Goal: Navigation & Orientation: Find specific page/section

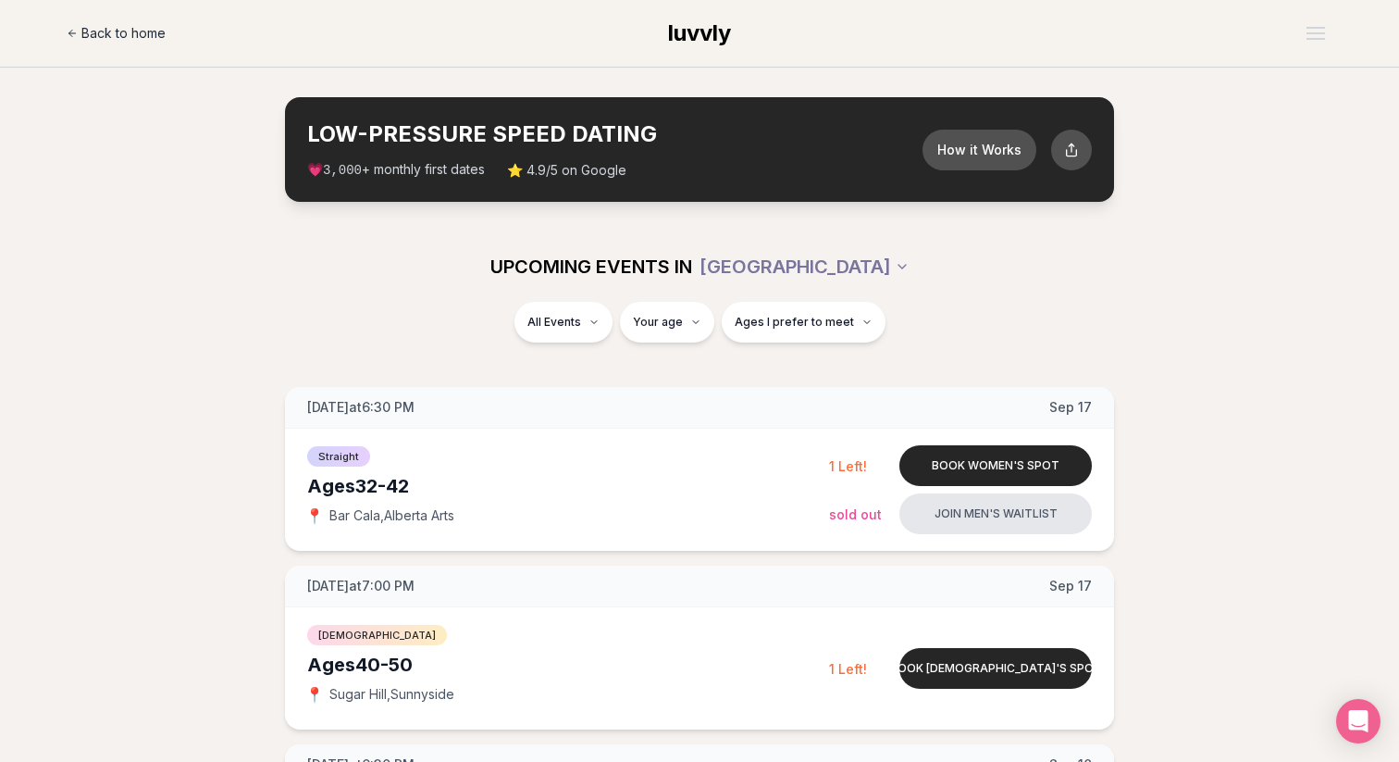
click at [95, 42] on span "Back to home" at bounding box center [123, 33] width 84 height 19
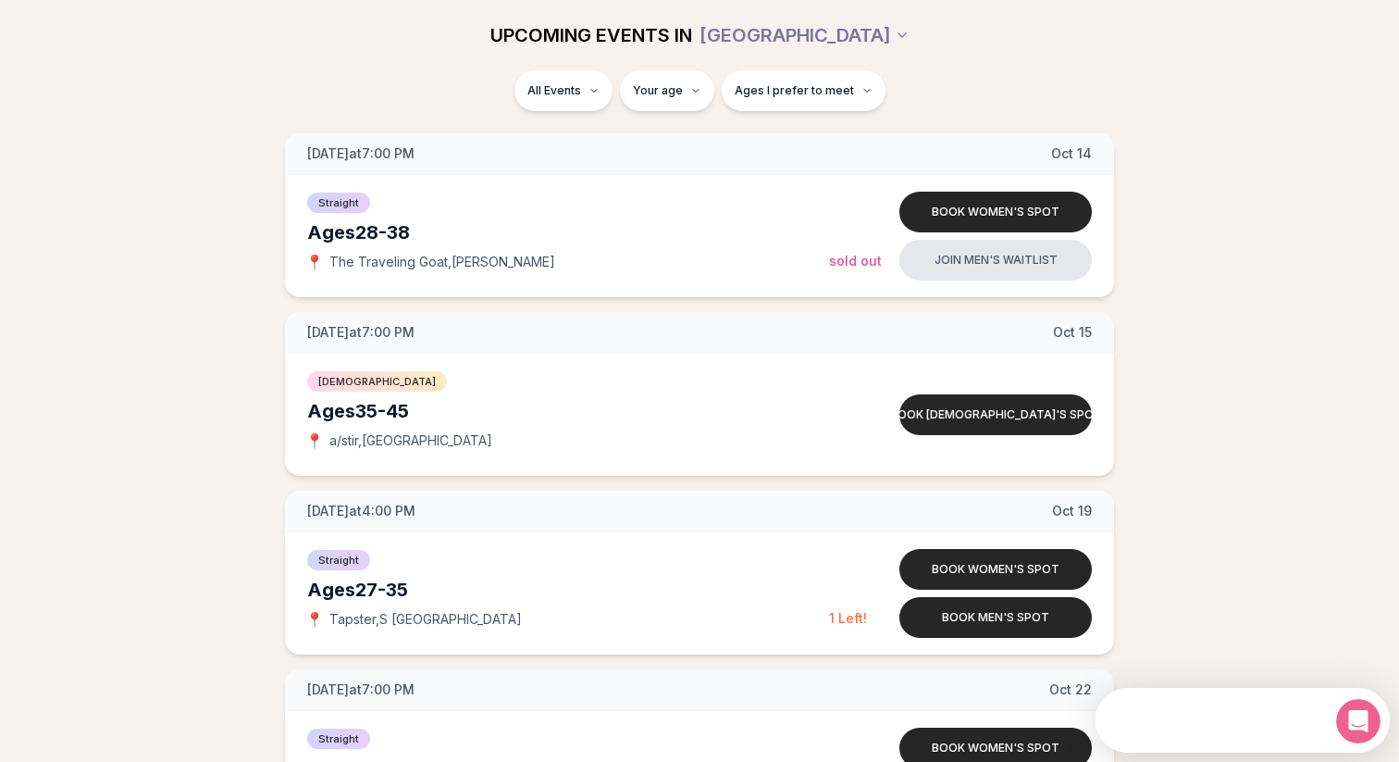
scroll to position [2449, 0]
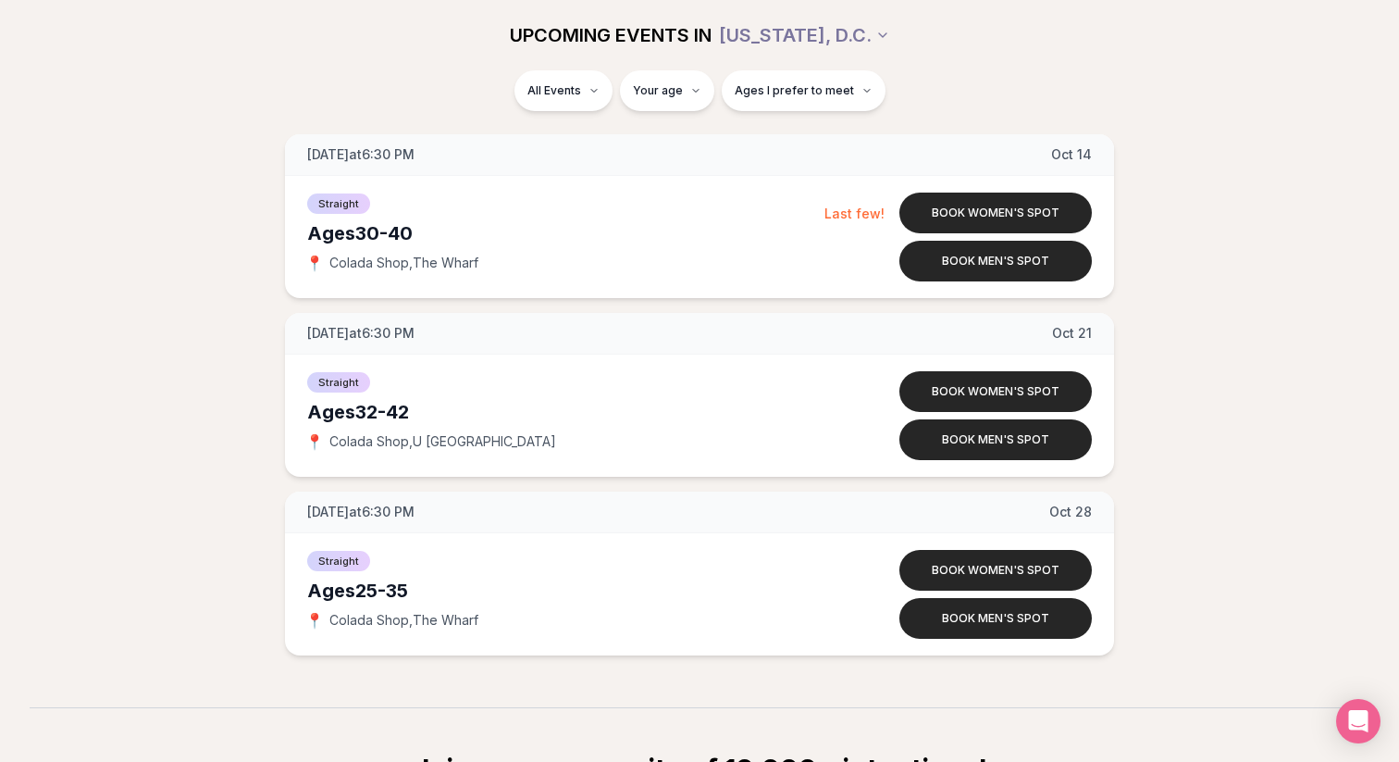
scroll to position [1147, 0]
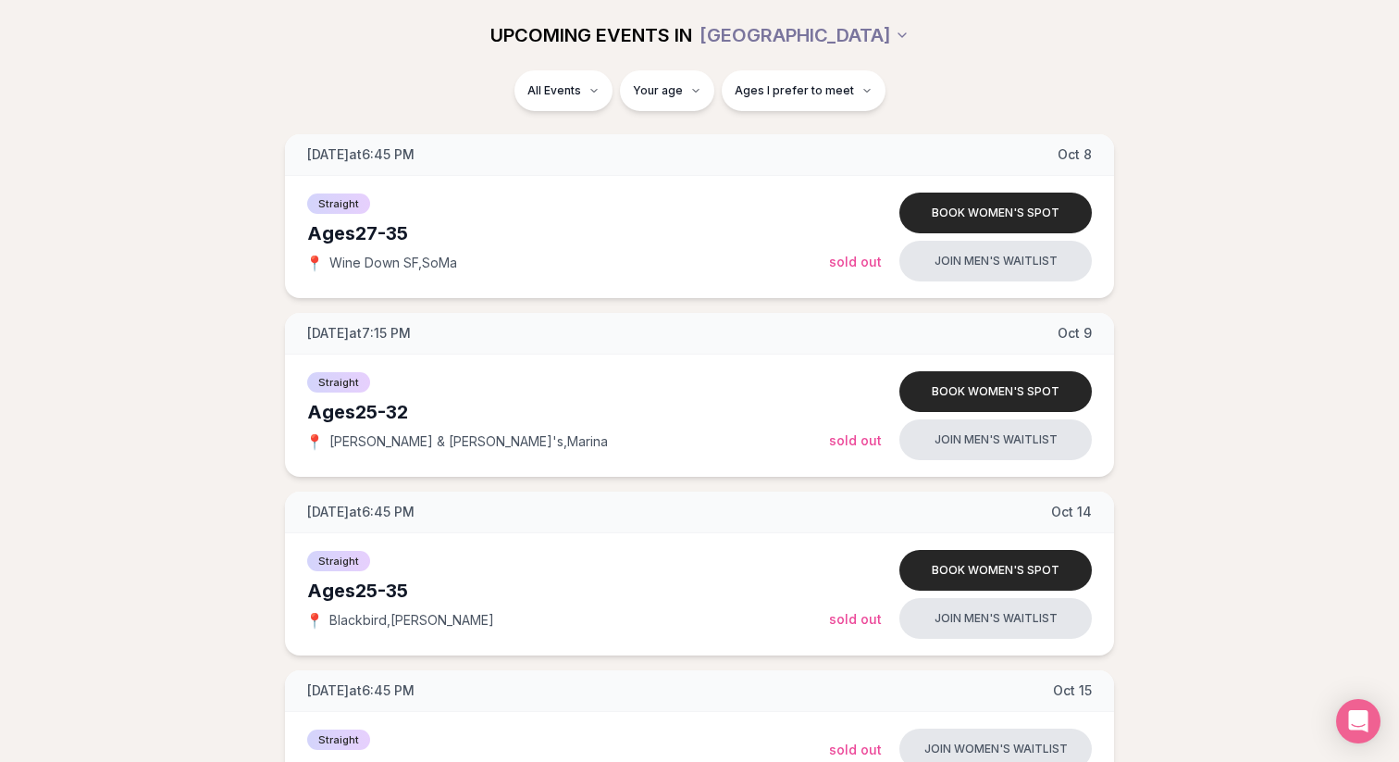
scroll to position [1864, 0]
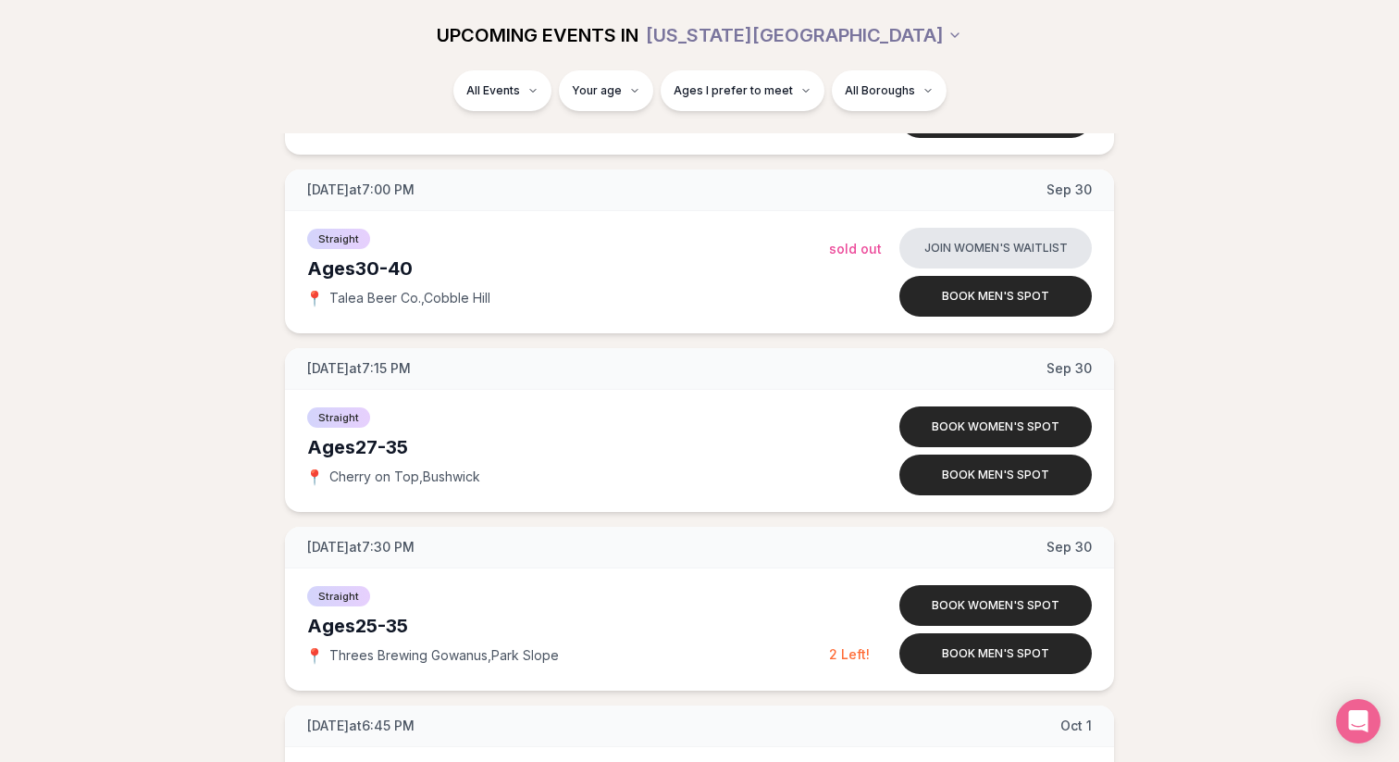
scroll to position [2724, 0]
